Goal: Information Seeking & Learning: Learn about a topic

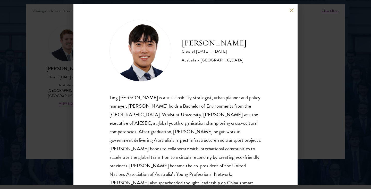
scroll to position [18, 0]
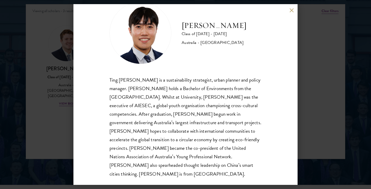
click at [292, 10] on button at bounding box center [292, 10] width 4 height 4
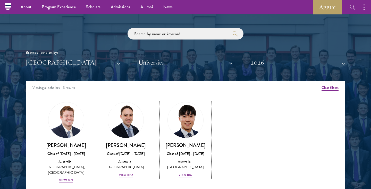
scroll to position [584, 0]
